Goal: Information Seeking & Learning: Learn about a topic

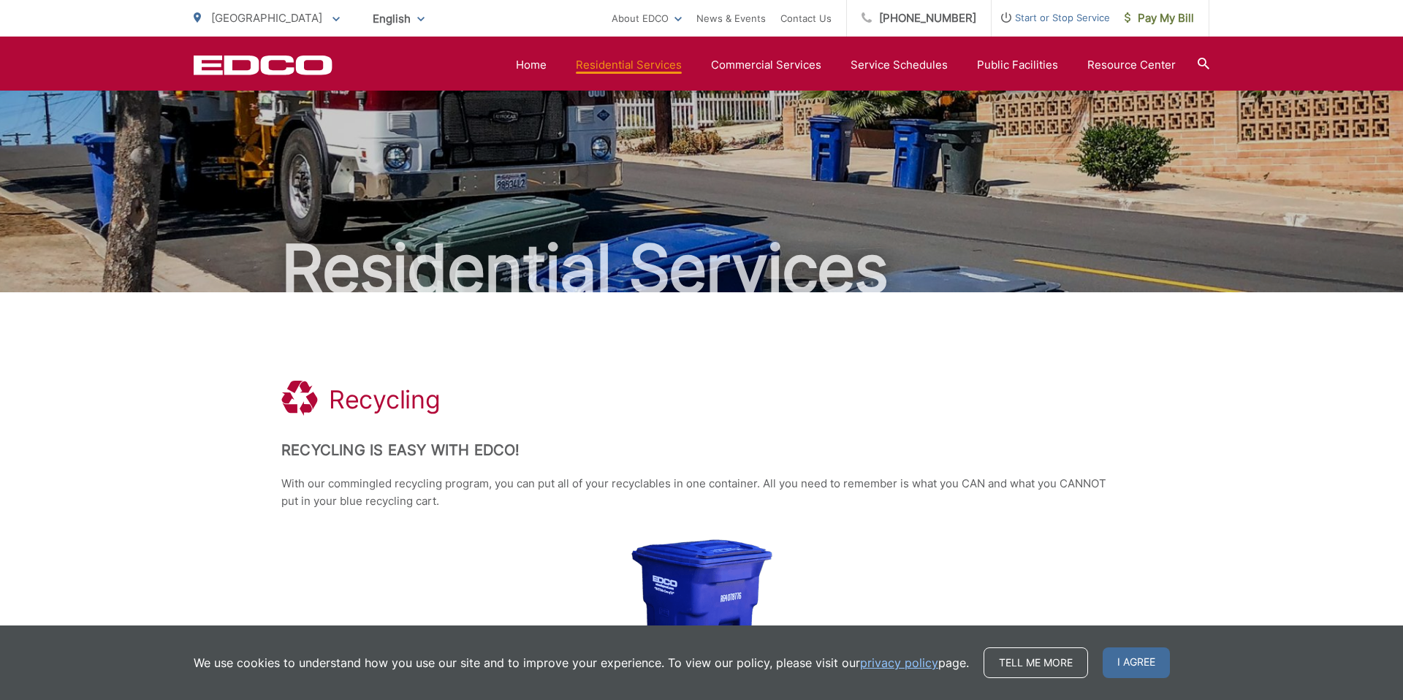
scroll to position [748, 0]
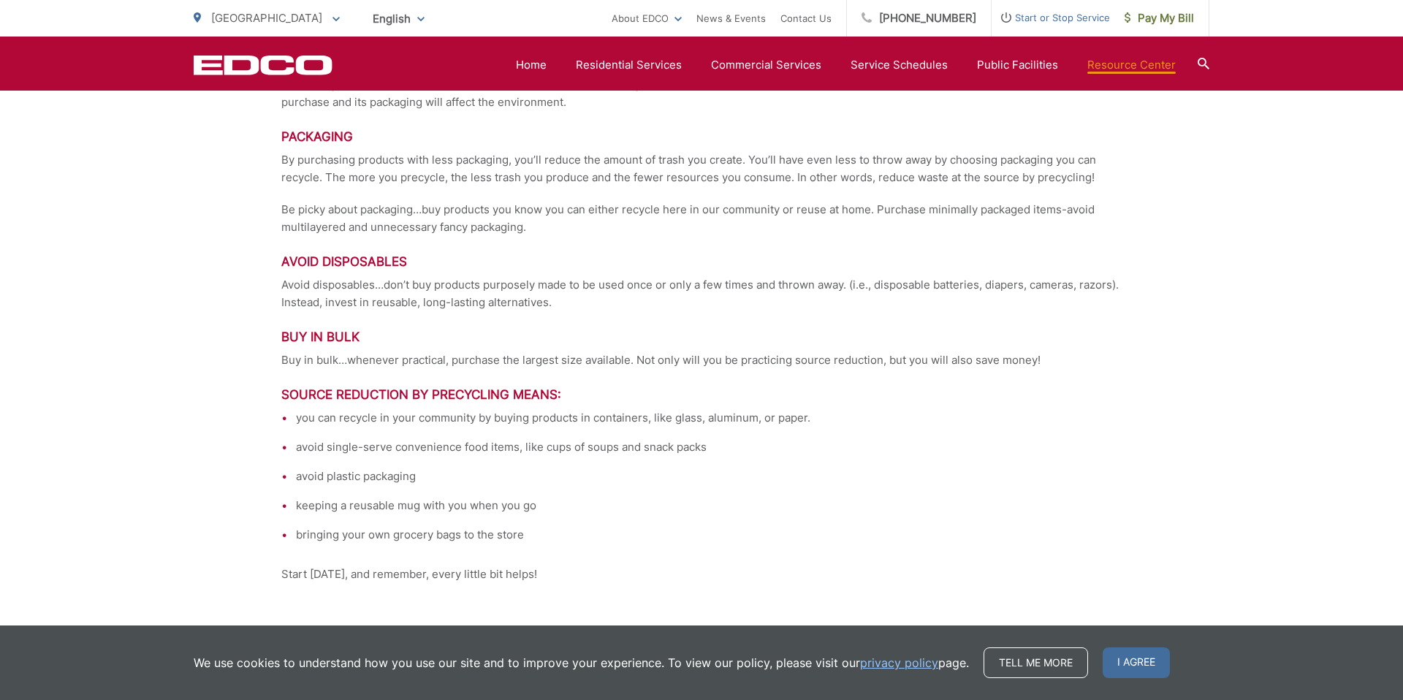
scroll to position [3229, 0]
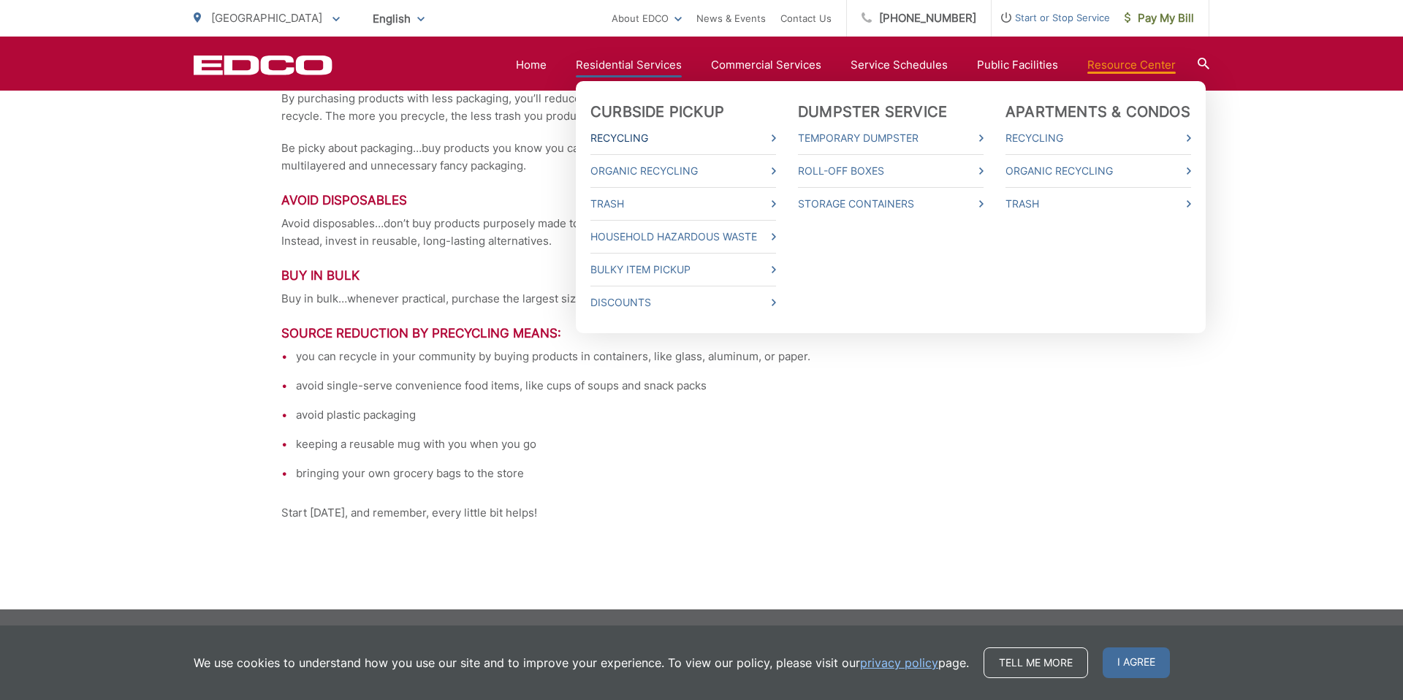
click at [629, 135] on link "Recycling" at bounding box center [683, 138] width 186 height 18
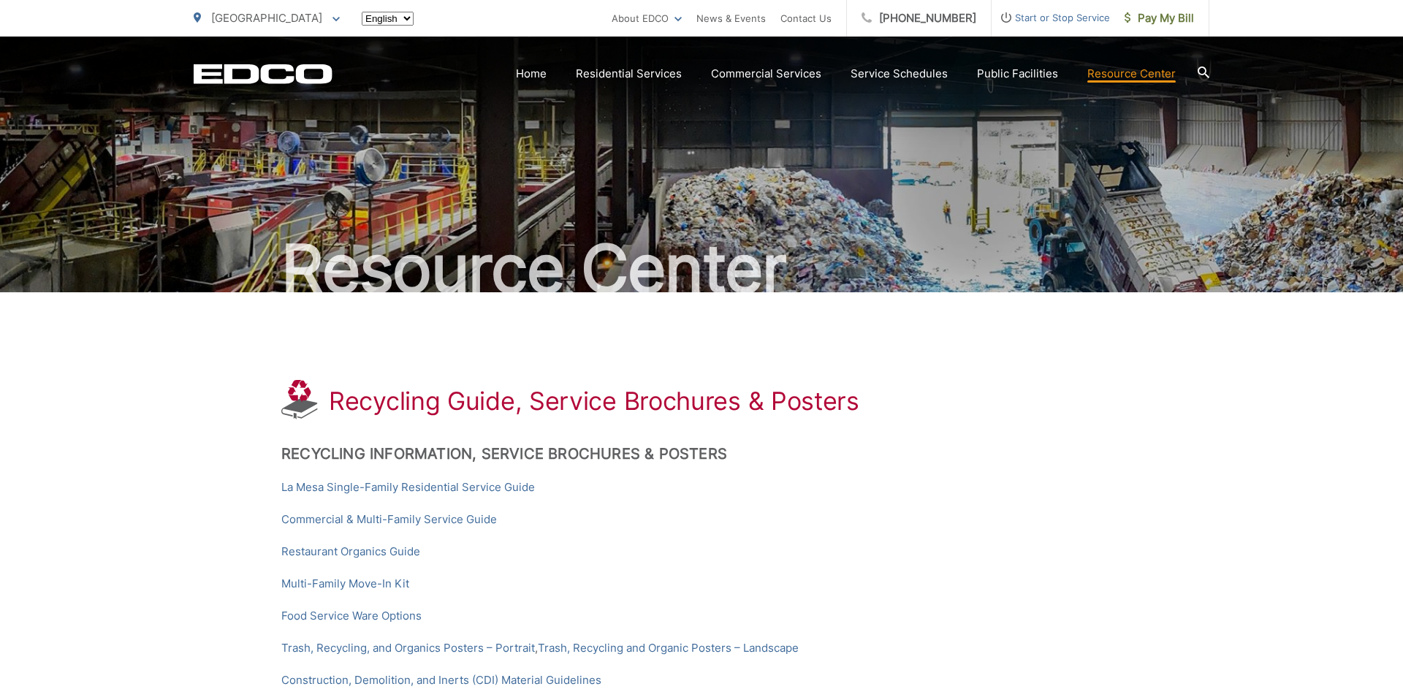
scroll to position [3229, 0]
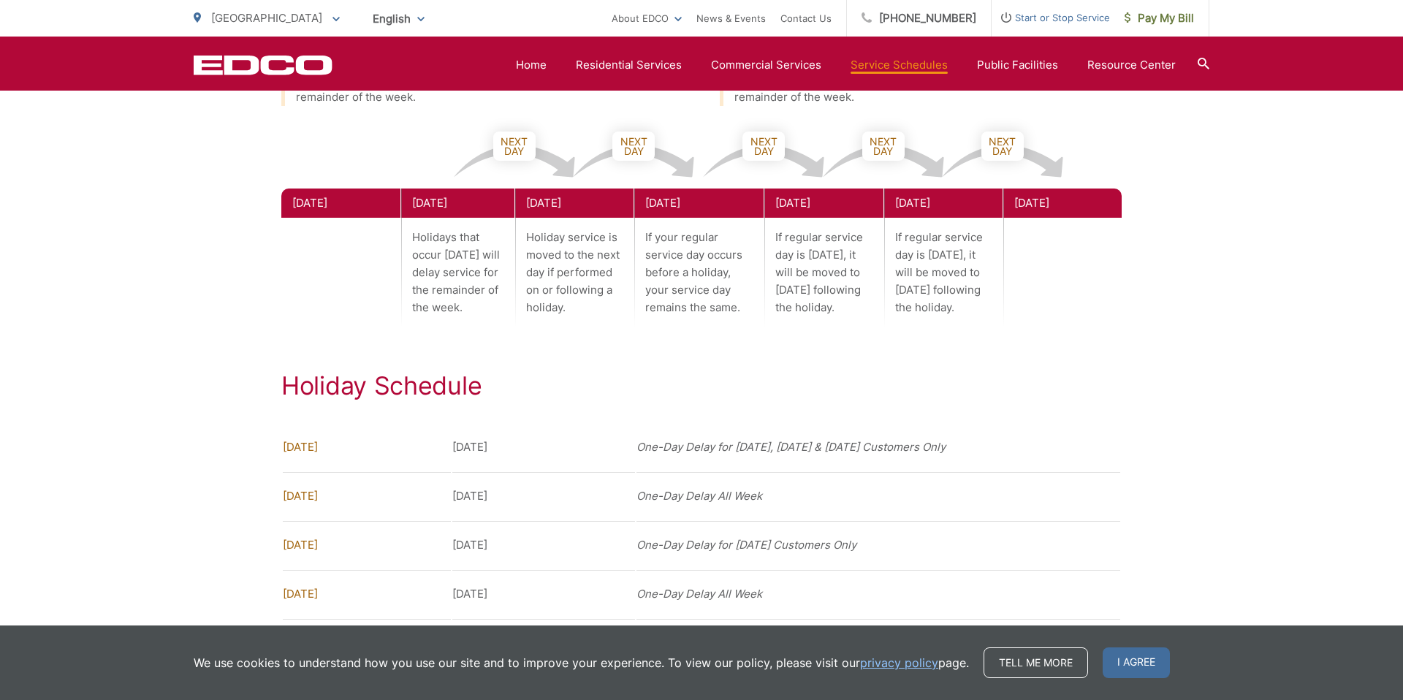
scroll to position [1113, 0]
